Goal: Information Seeking & Learning: Learn about a topic

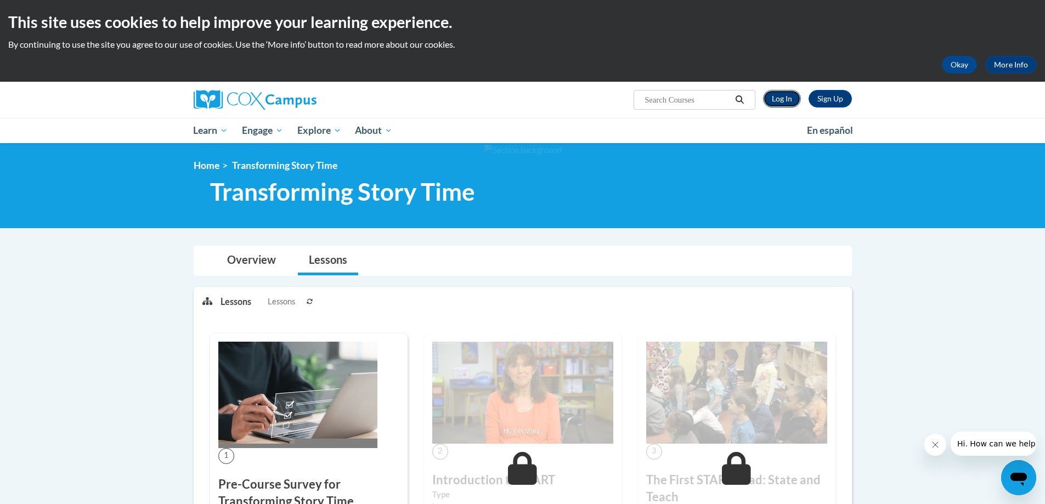
click at [560, 100] on link "Log In" at bounding box center [782, 99] width 38 height 18
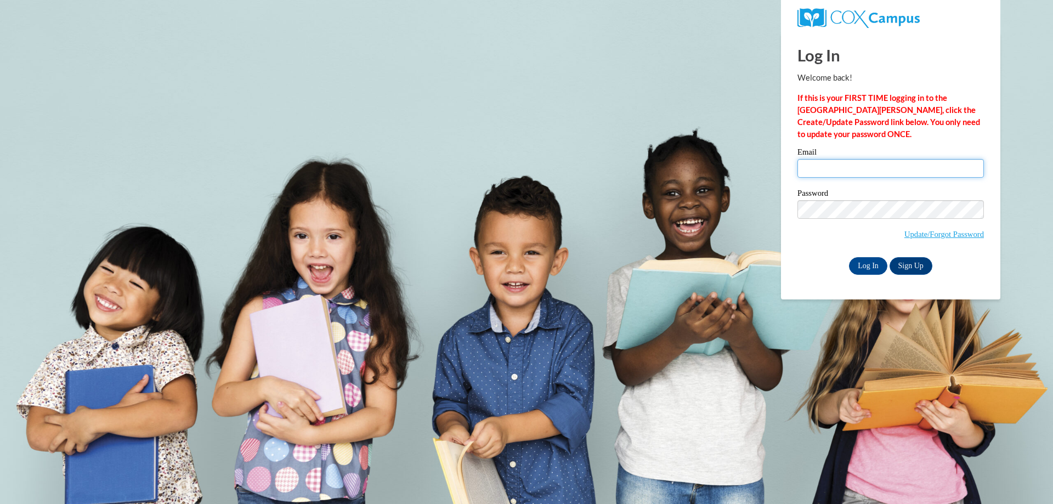
click at [910, 172] on input "Email" at bounding box center [891, 168] width 187 height 19
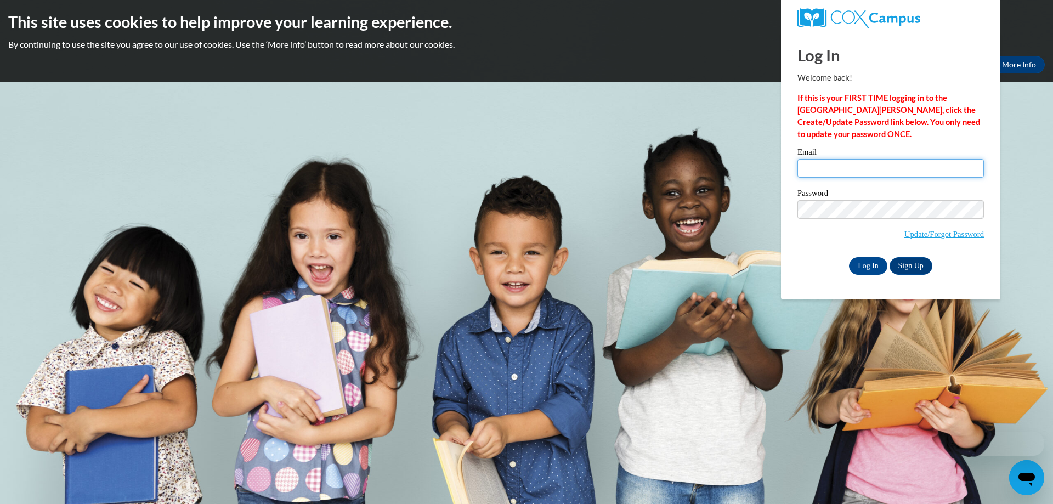
type input "dgifford@lccaa.net"
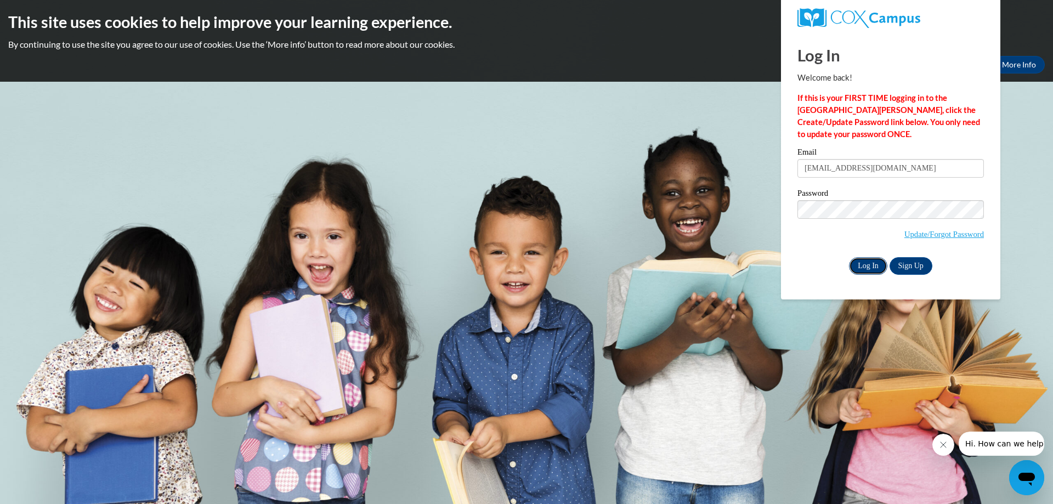
click at [869, 266] on input "Log In" at bounding box center [868, 266] width 38 height 18
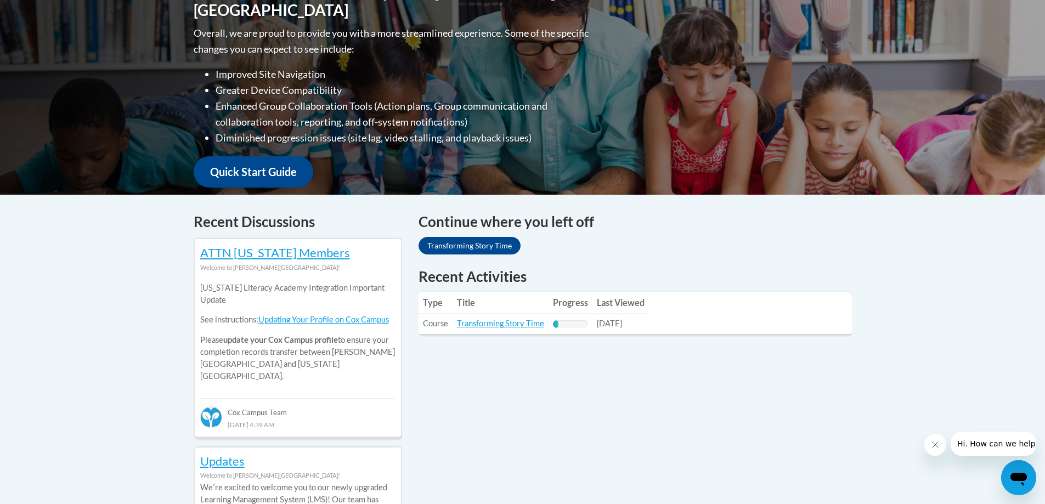
scroll to position [274, 0]
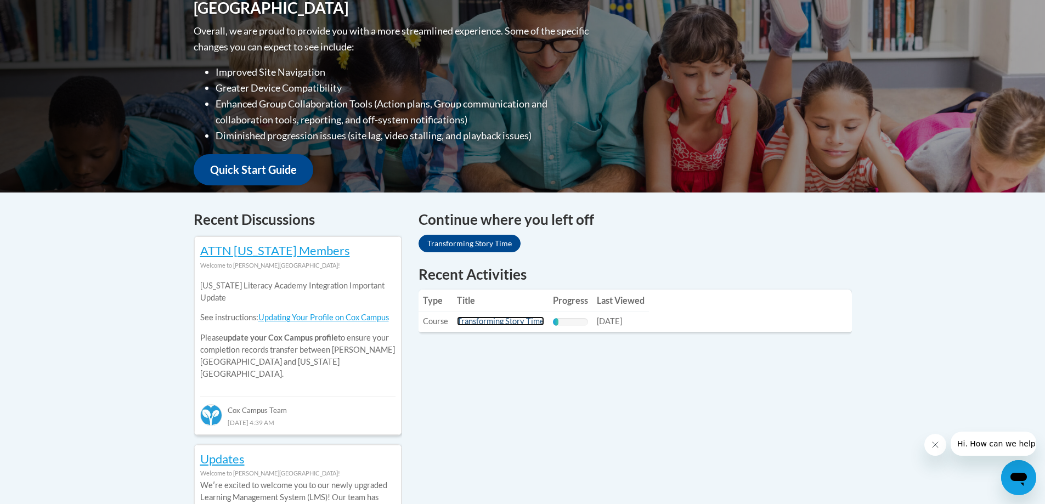
click at [508, 320] on link "Transforming Story Time" at bounding box center [500, 321] width 87 height 9
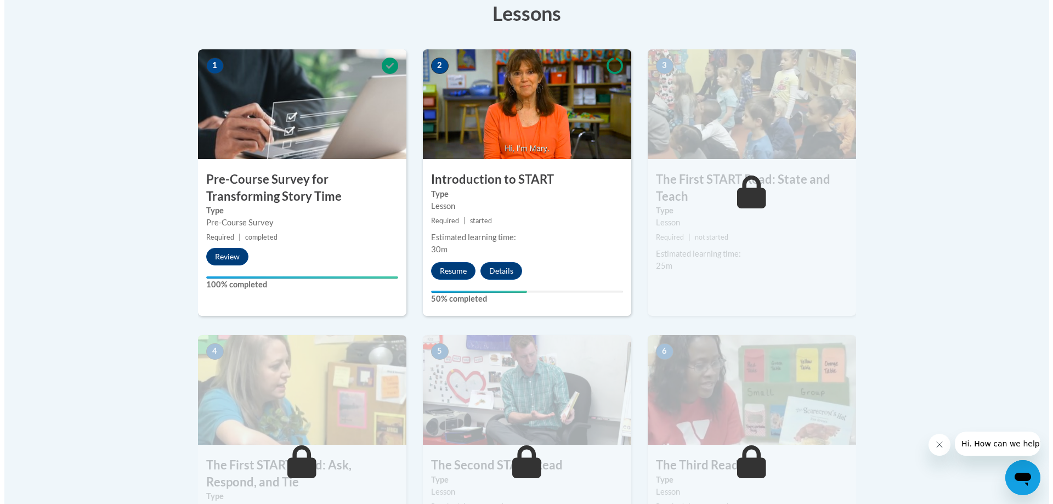
scroll to position [326, 0]
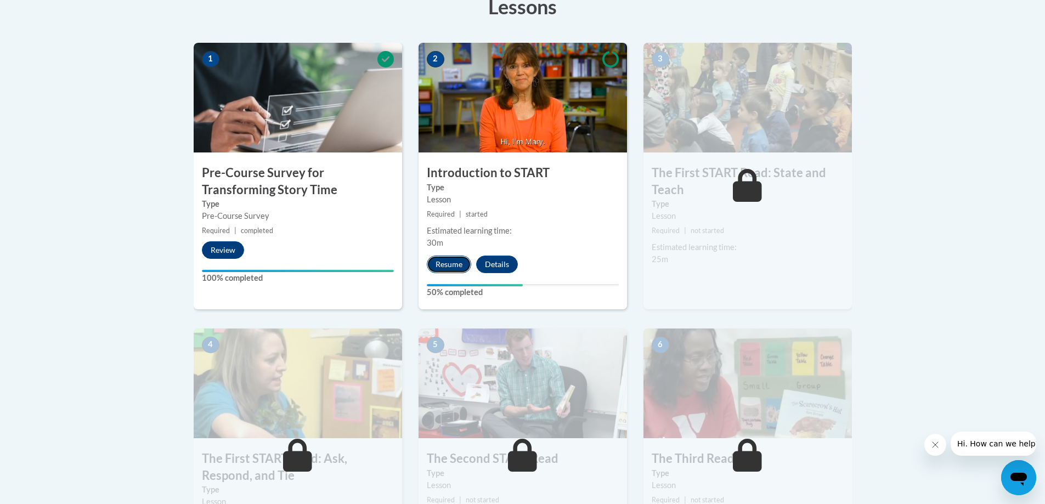
click at [454, 260] on button "Resume" at bounding box center [449, 265] width 44 height 18
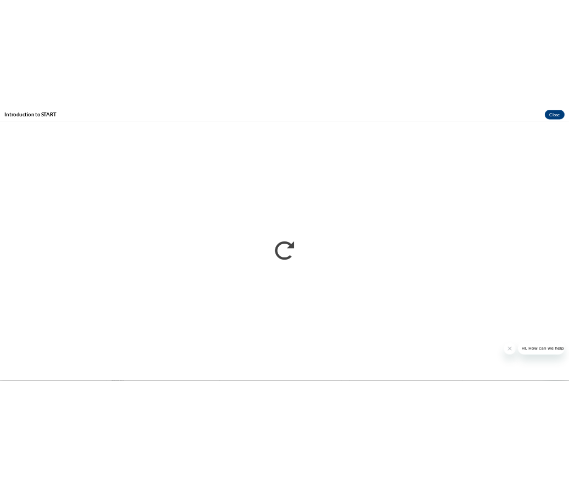
scroll to position [0, 0]
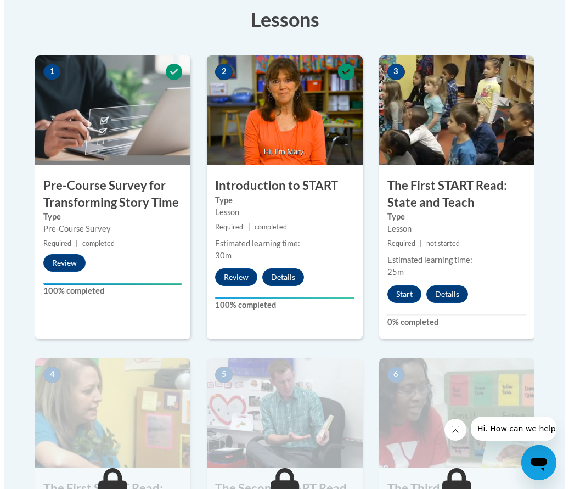
scroll to position [329, 0]
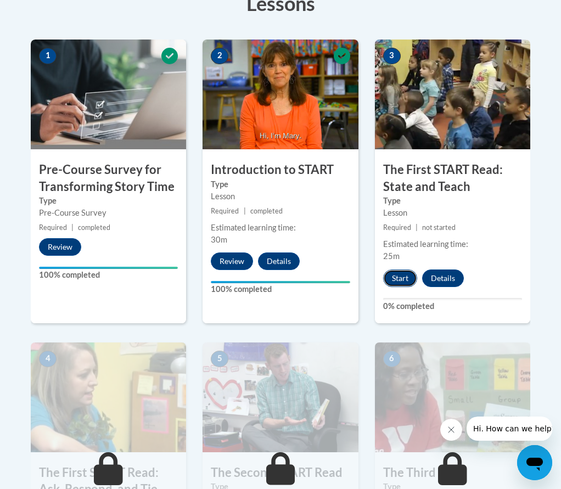
click at [406, 277] on button "Start" at bounding box center [400, 278] width 34 height 18
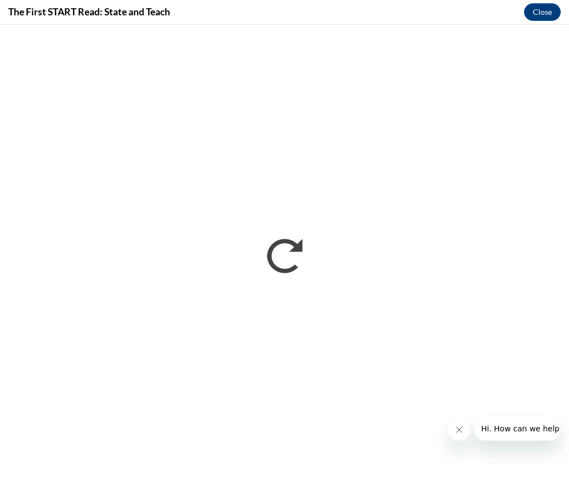
scroll to position [0, 0]
